Goal: Task Accomplishment & Management: Use online tool/utility

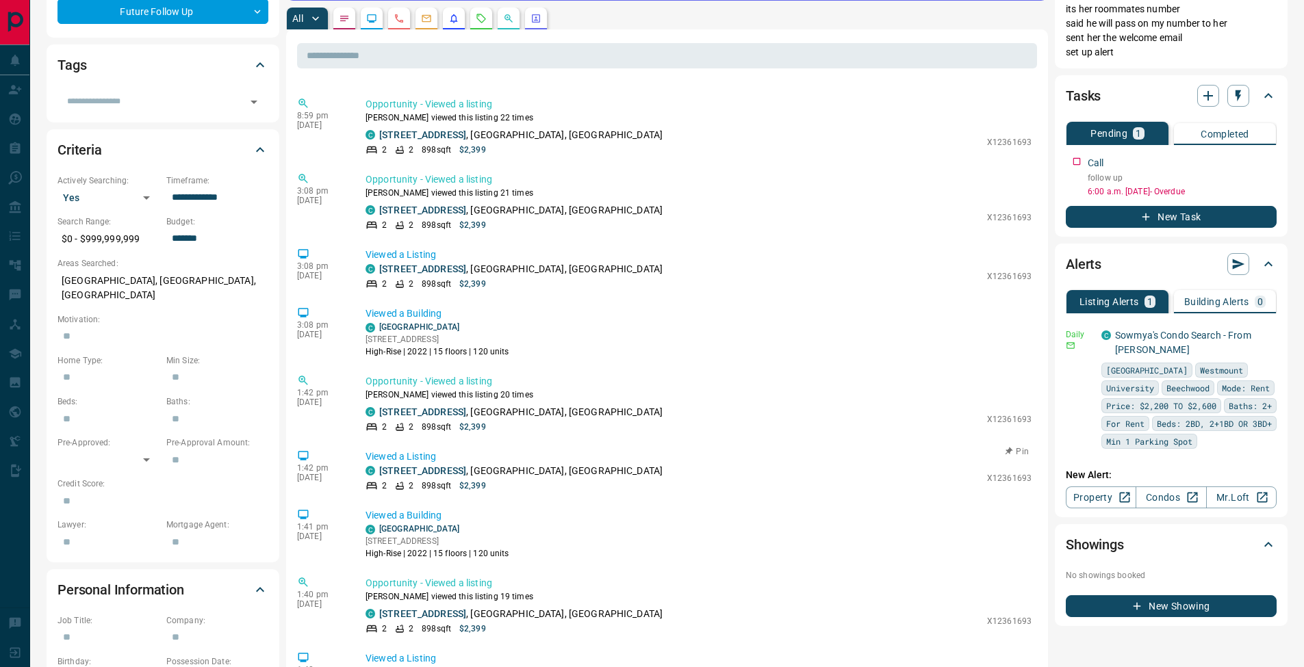
scroll to position [99, 0]
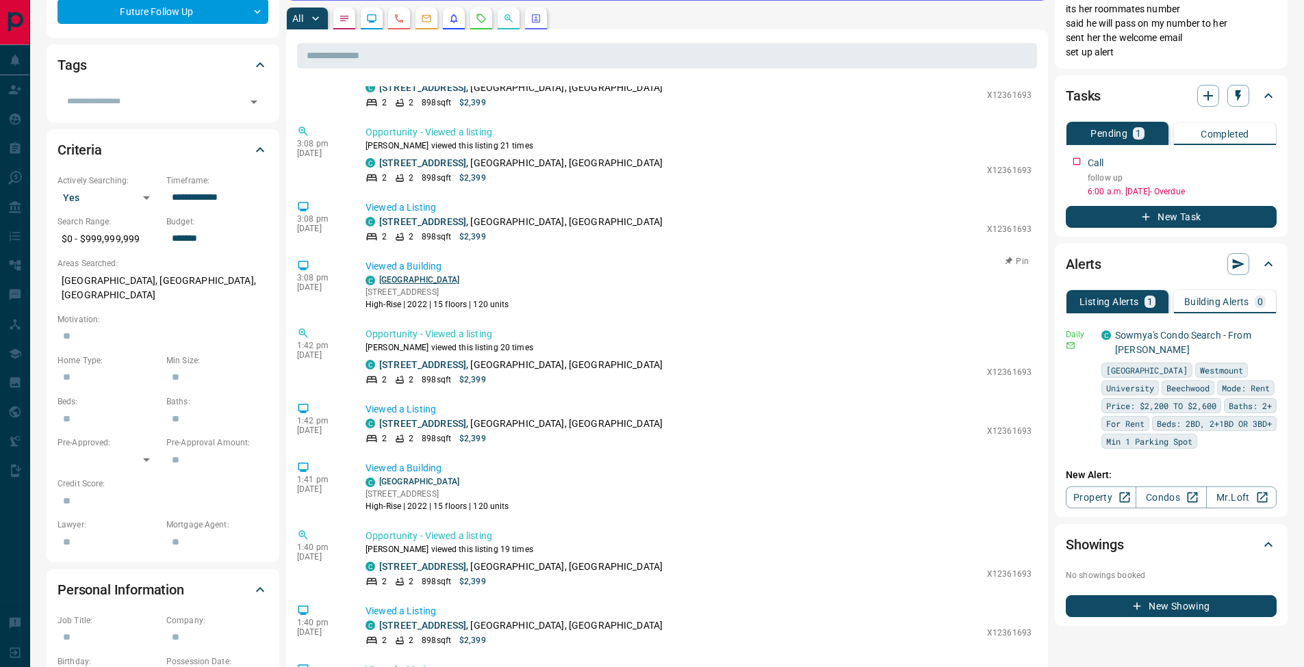
click at [417, 283] on link "[GEOGRAPHIC_DATA]" at bounding box center [419, 280] width 80 height 10
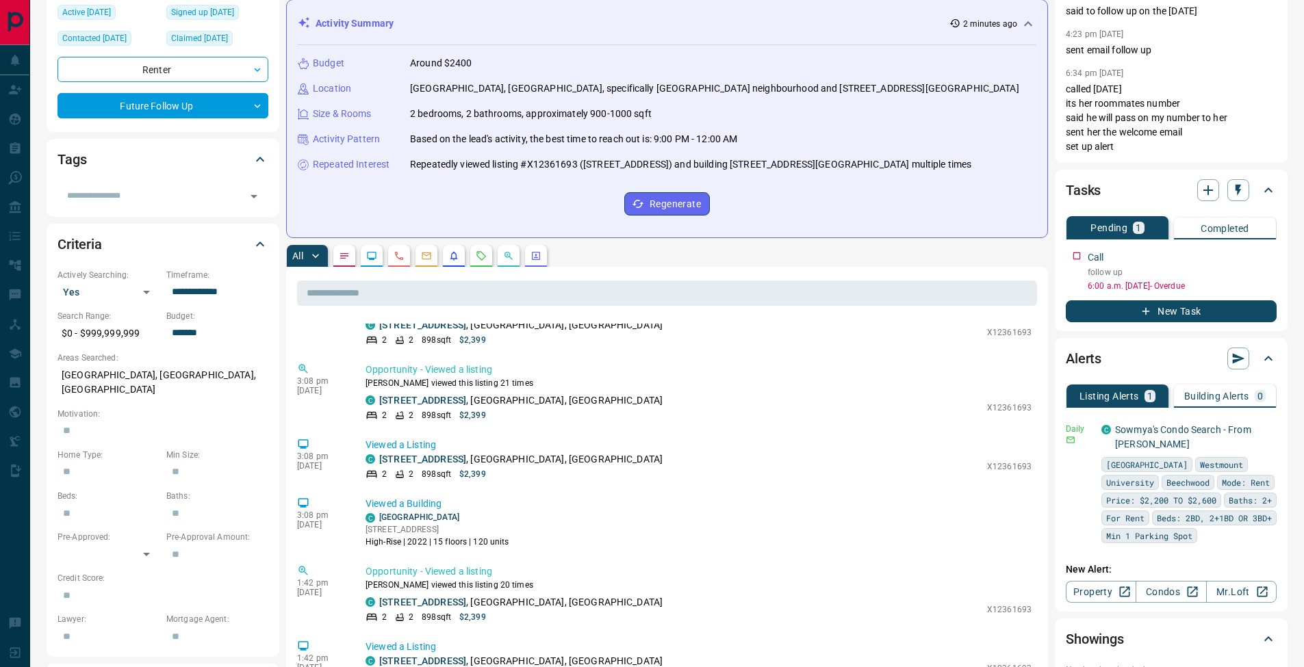
scroll to position [450, 0]
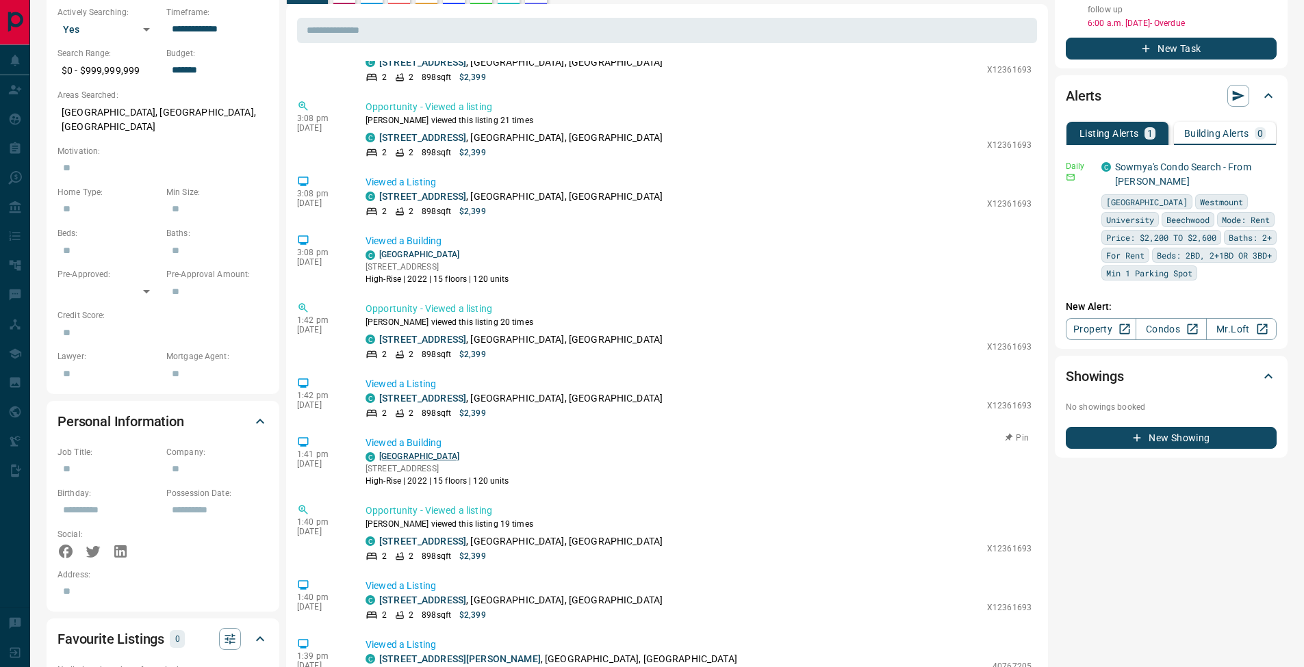
click at [424, 453] on link "[GEOGRAPHIC_DATA]" at bounding box center [419, 457] width 80 height 10
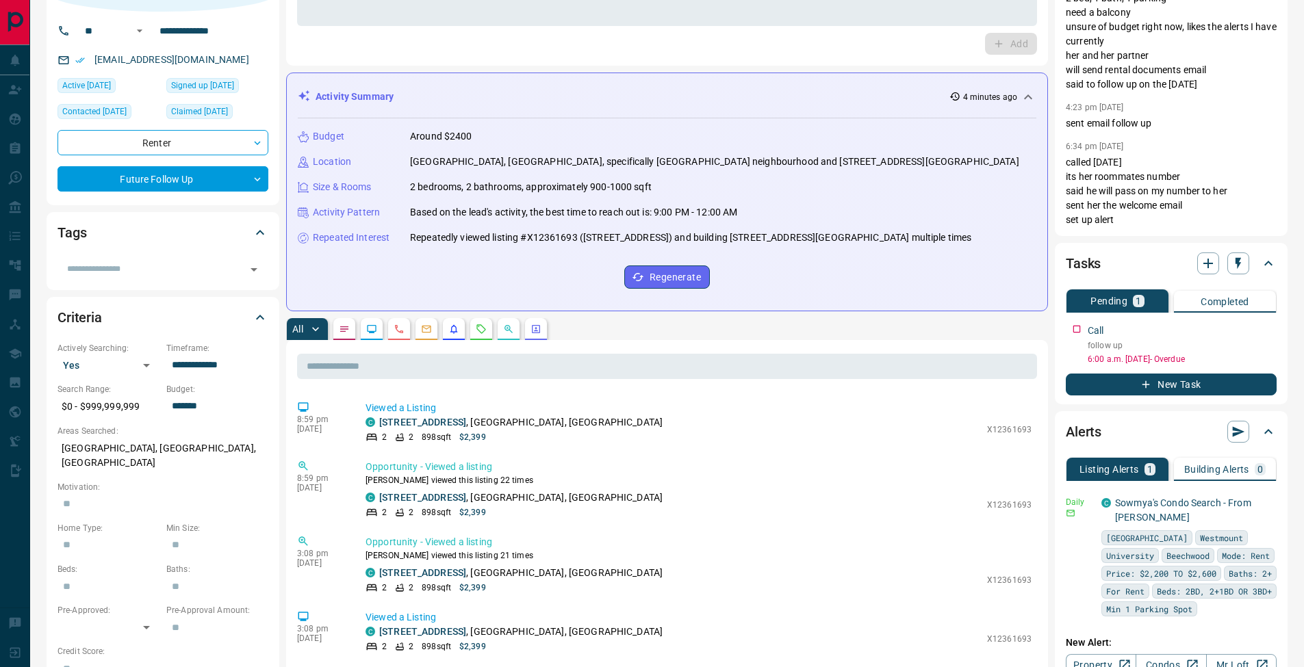
scroll to position [0, 0]
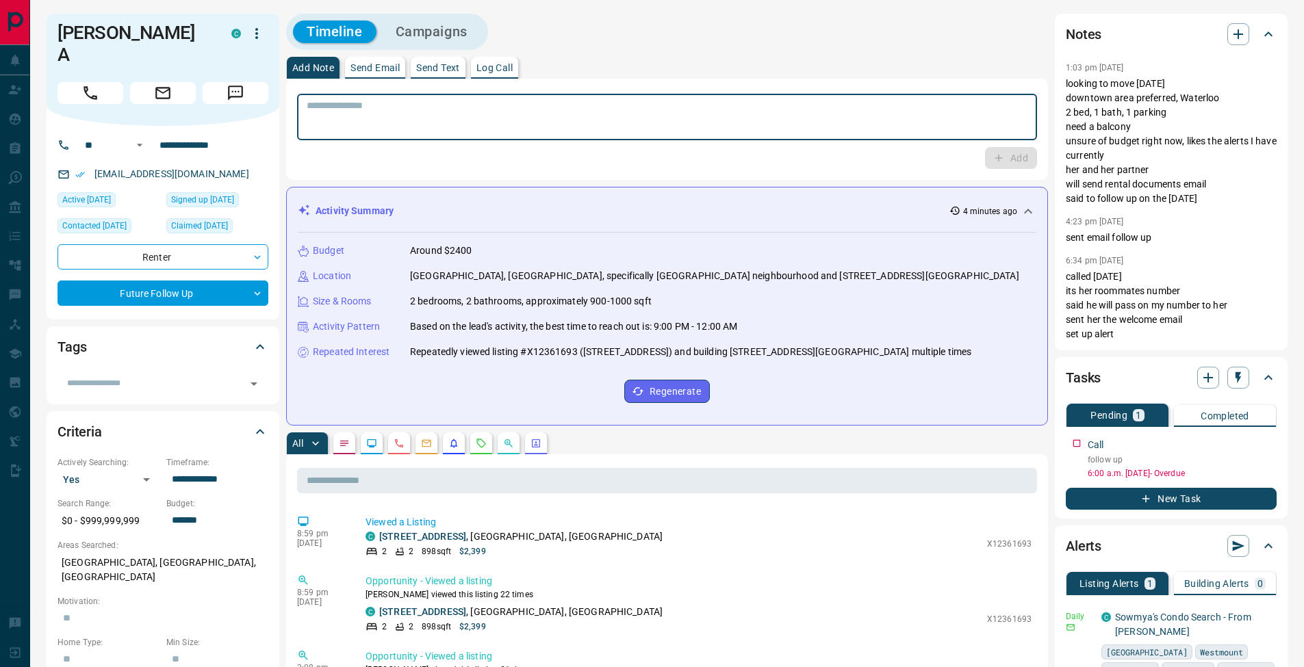
click at [398, 106] on textarea at bounding box center [667, 117] width 721 height 35
type textarea "**********"
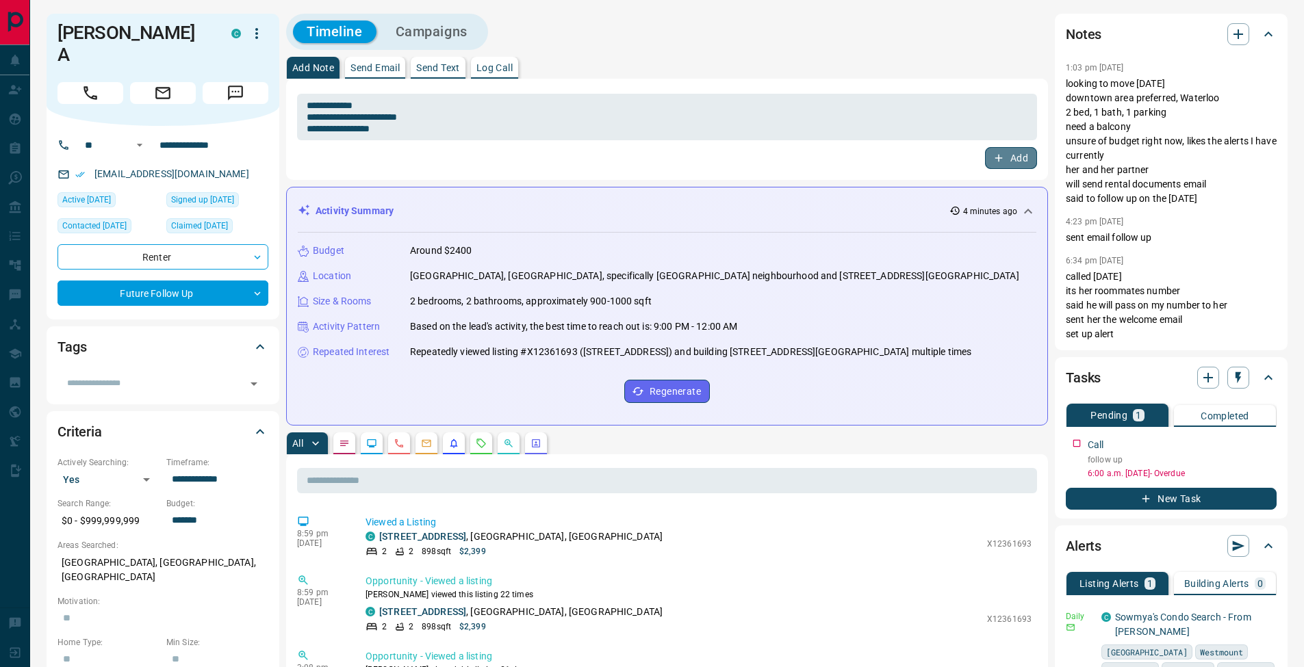
click at [1008, 157] on button "Add" at bounding box center [1011, 158] width 52 height 22
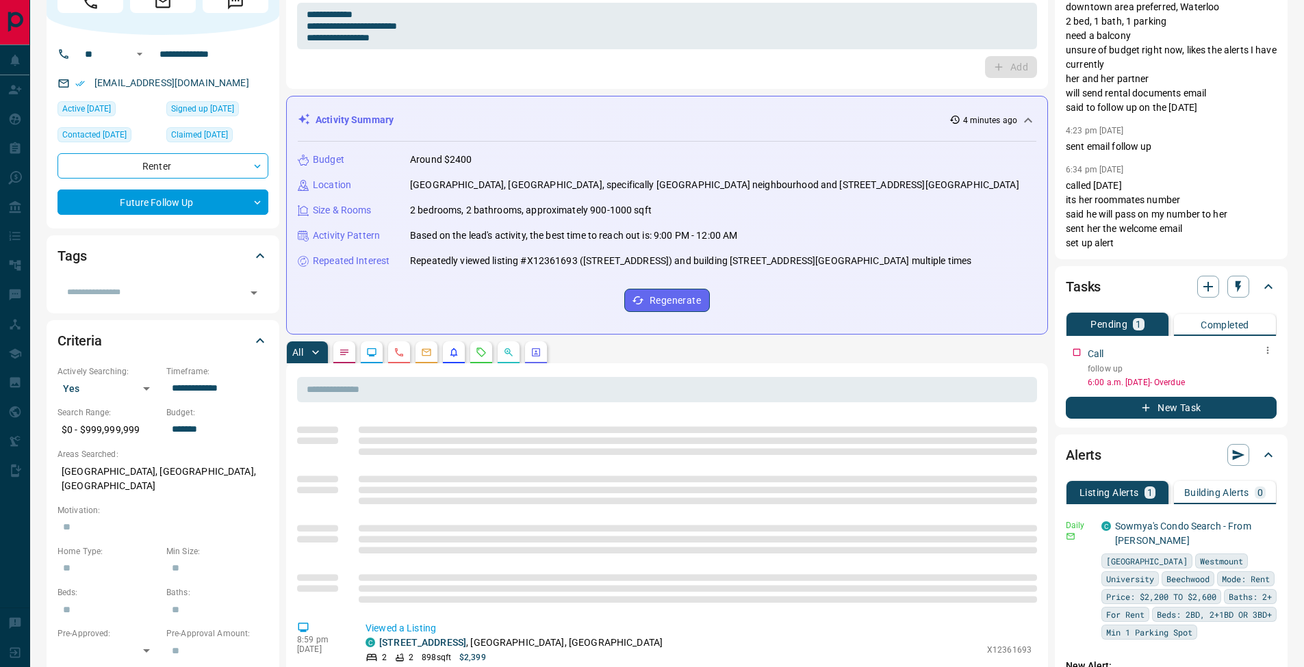
click at [1265, 344] on button "button" at bounding box center [1268, 351] width 18 height 18
click at [1266, 374] on li "Edit" at bounding box center [1246, 376] width 60 height 21
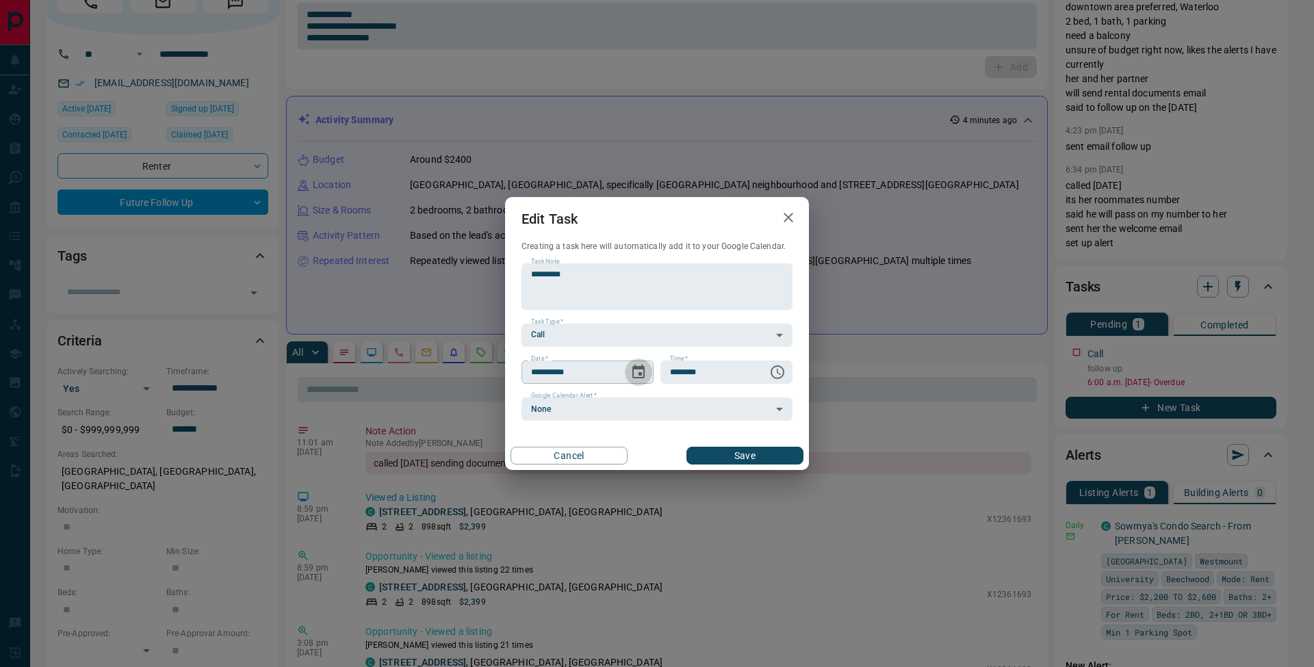
click at [635, 376] on icon "Choose date, selected date is Sep 15, 2025" at bounding box center [638, 372] width 16 height 16
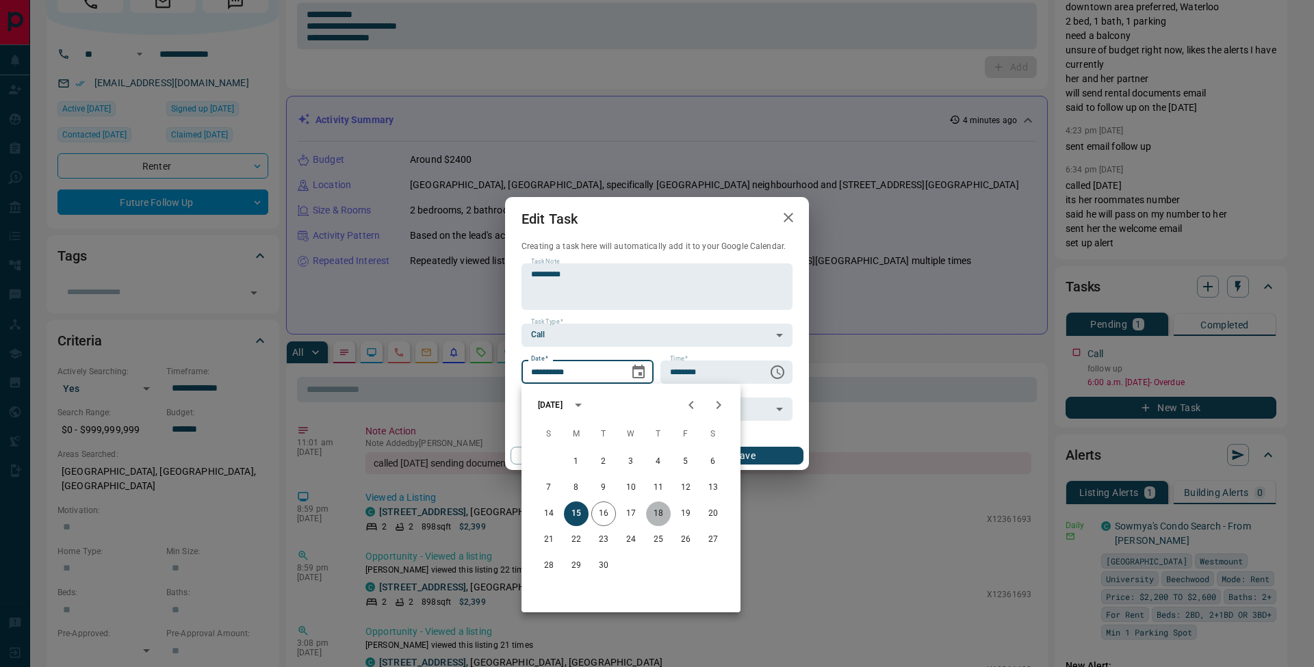
click at [658, 515] on button "18" at bounding box center [658, 514] width 25 height 25
type input "**********"
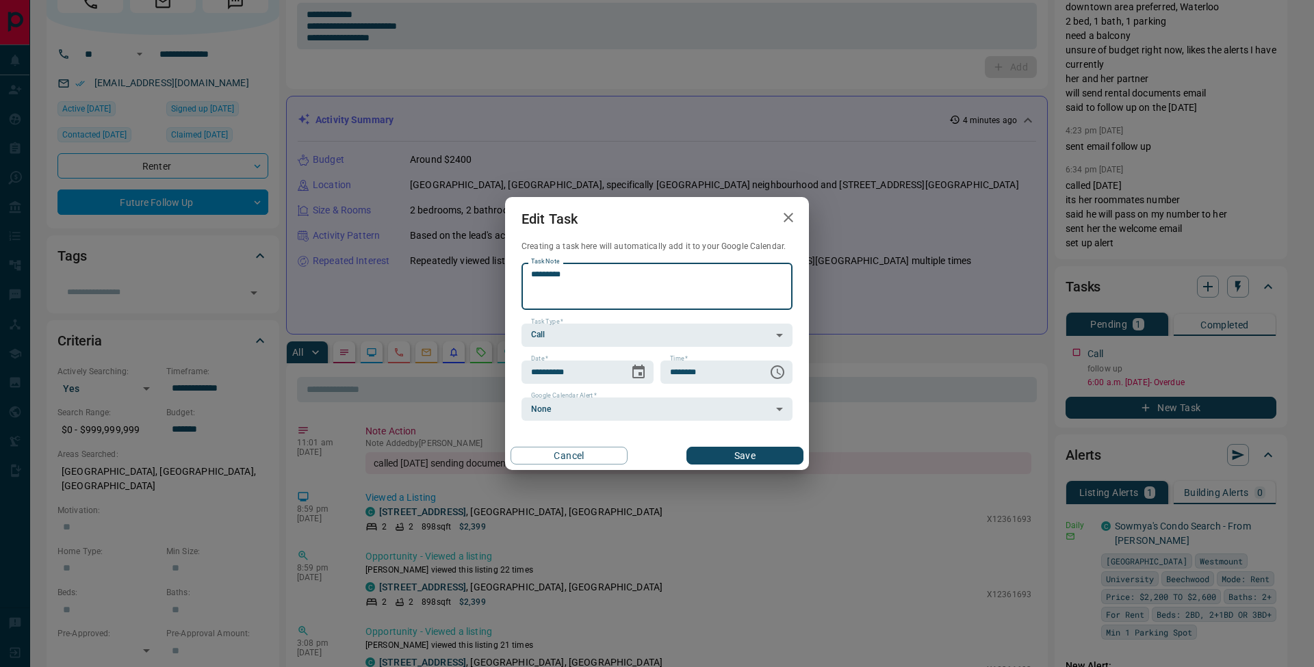
drag, startPoint x: 602, startPoint y: 279, endPoint x: 513, endPoint y: 274, distance: 89.2
click at [513, 273] on div "**********" at bounding box center [657, 331] width 304 height 181
type textarea "**********"
click at [742, 450] on button "Save" at bounding box center [745, 456] width 117 height 18
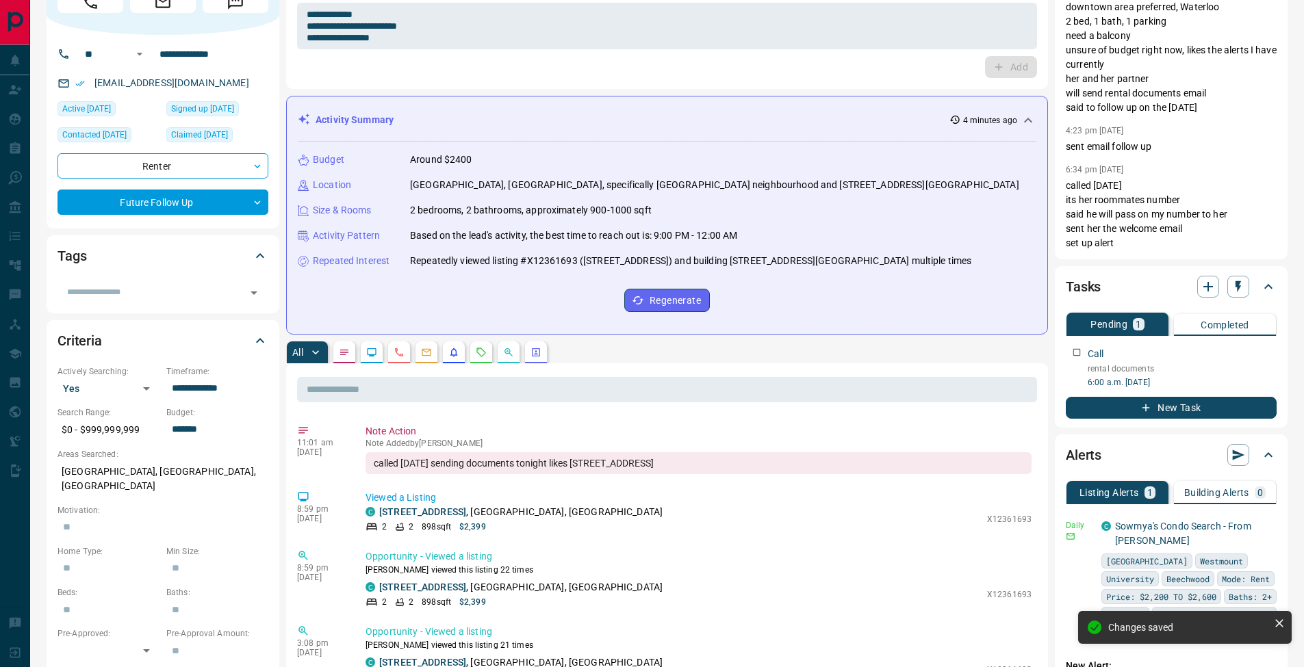
scroll to position [0, 0]
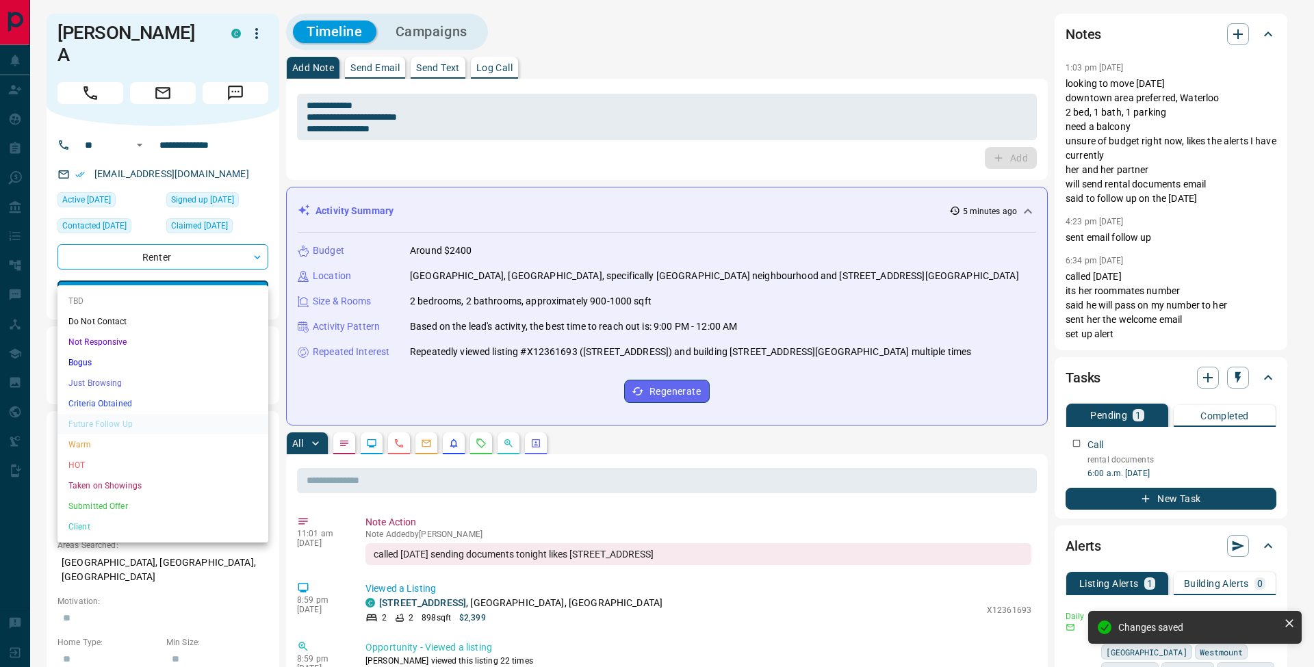
click at [113, 446] on li "Warm" at bounding box center [162, 445] width 211 height 21
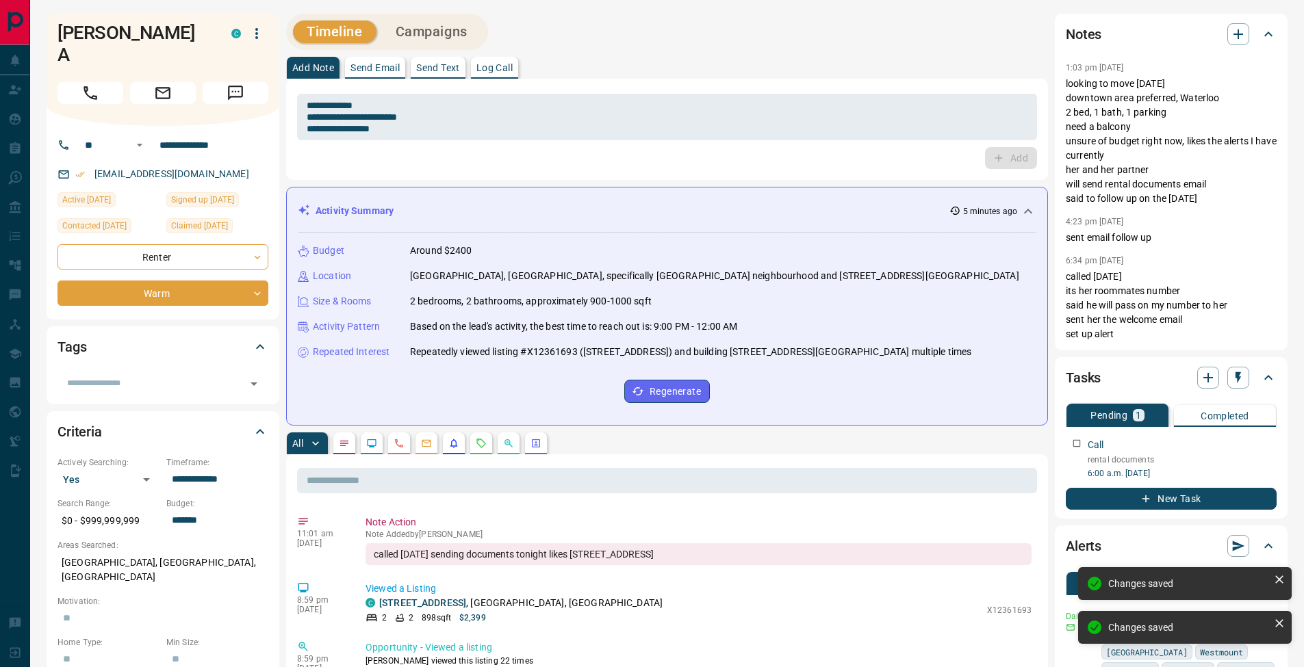
type input "*"
click at [460, 162] on div "Add" at bounding box center [667, 158] width 740 height 22
